Goal: Task Accomplishment & Management: Manage account settings

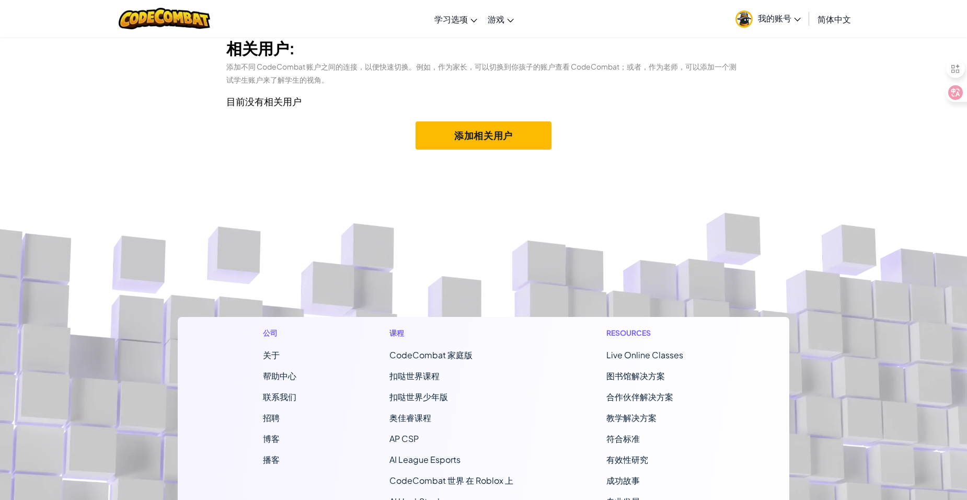
click at [796, 19] on icon at bounding box center [797, 20] width 6 height 4
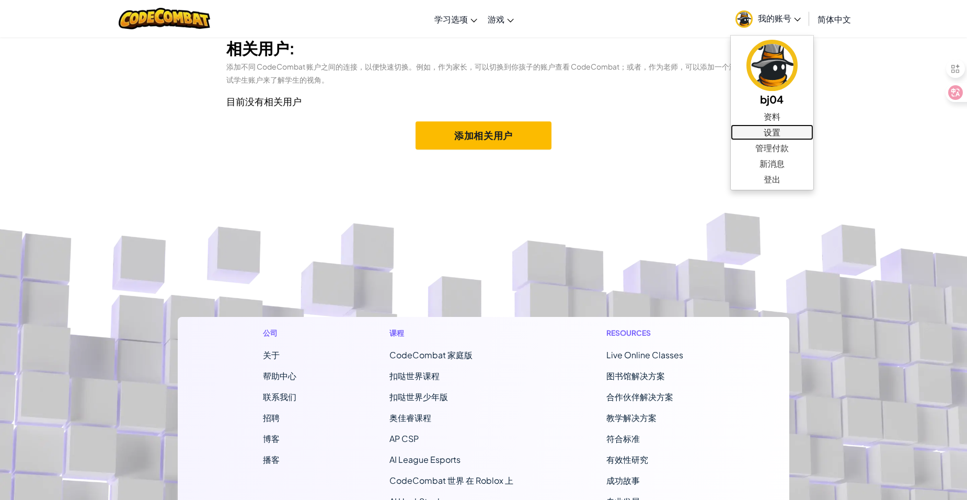
click at [769, 131] on link "设置" at bounding box center [772, 132] width 83 height 16
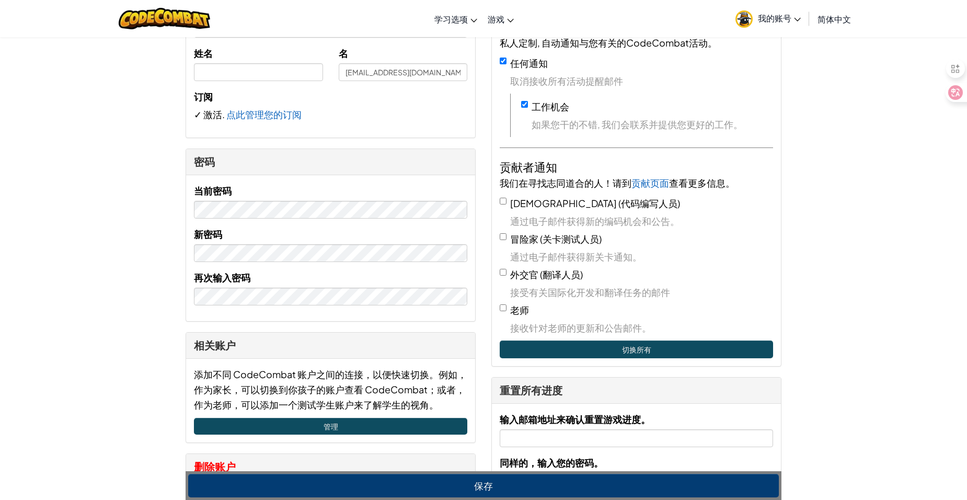
scroll to position [314, 0]
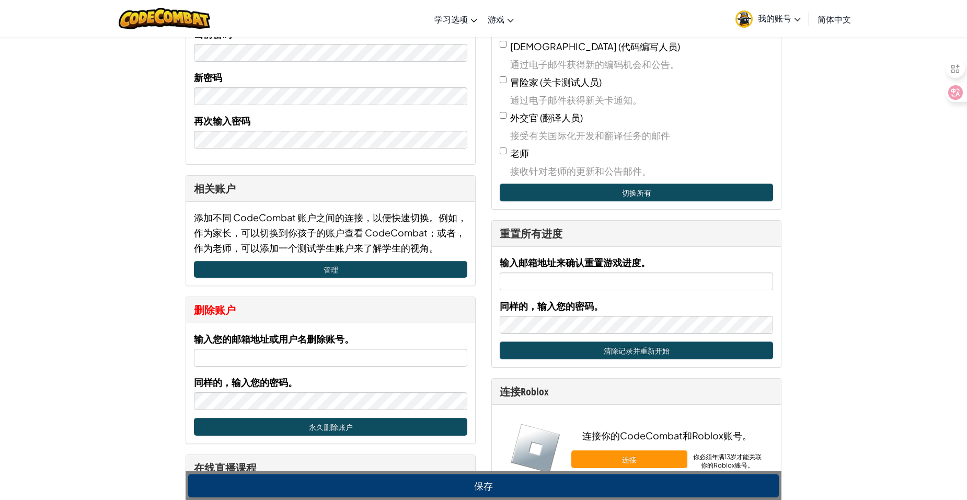
click at [379, 258] on div "添加不同 CodeCombat 账户之间的连接，以便快速切换。例如，作为家长，可以切换到你孩子的账户查看 CodeCombat；或者，作为老师，可以添加一个测…" at bounding box center [330, 244] width 289 height 84
click at [324, 265] on link "管理" at bounding box center [330, 269] width 273 height 17
